Goal: Transaction & Acquisition: Obtain resource

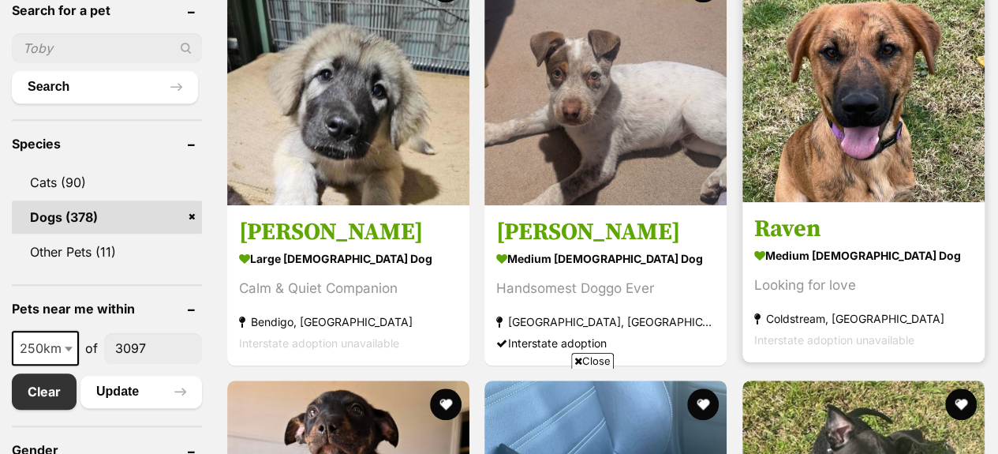
click at [885, 78] on img at bounding box center [864, 81] width 242 height 242
